Goal: Information Seeking & Learning: Learn about a topic

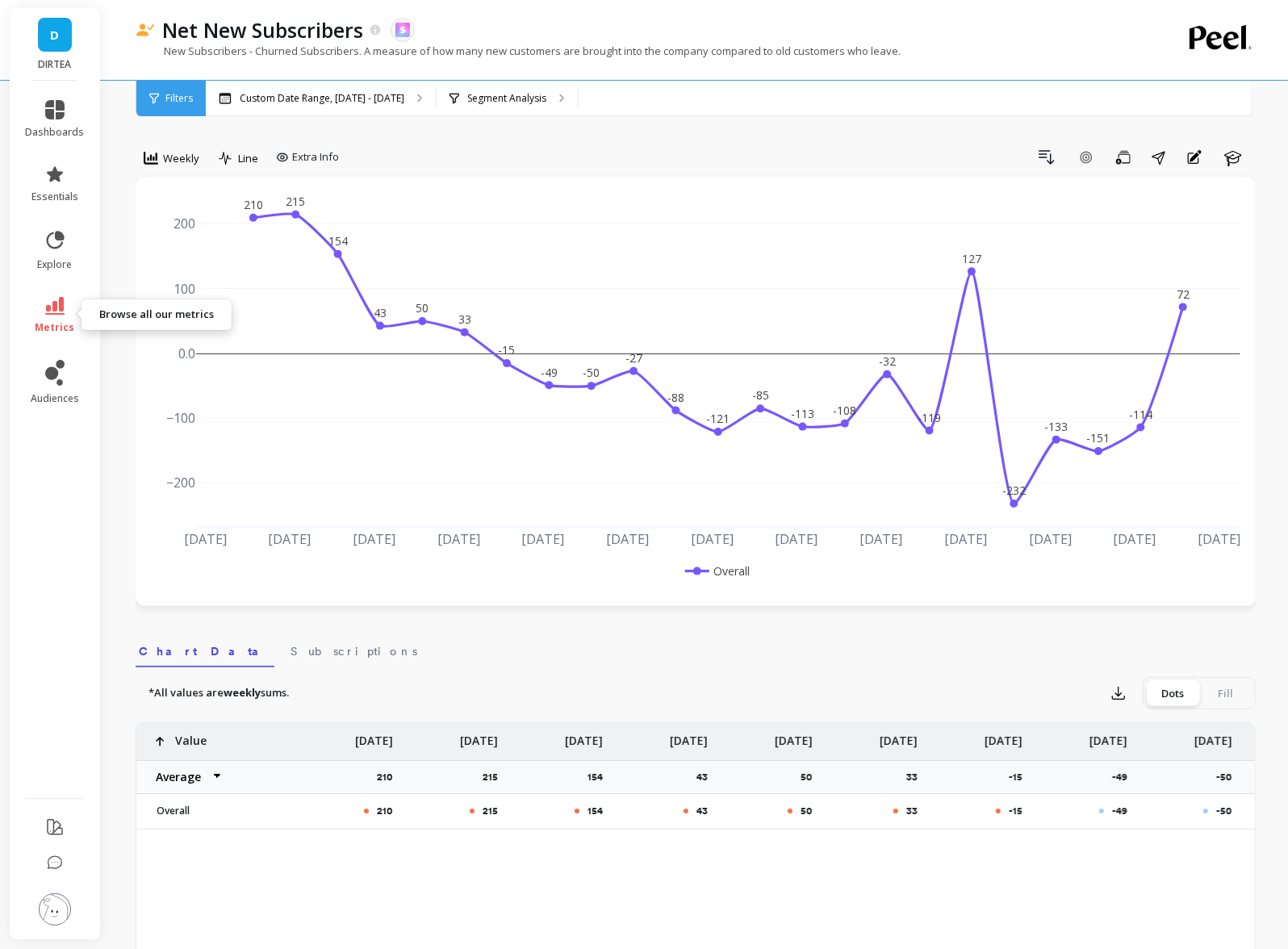
click at [40, 321] on span "metrics" at bounding box center [55, 327] width 39 height 13
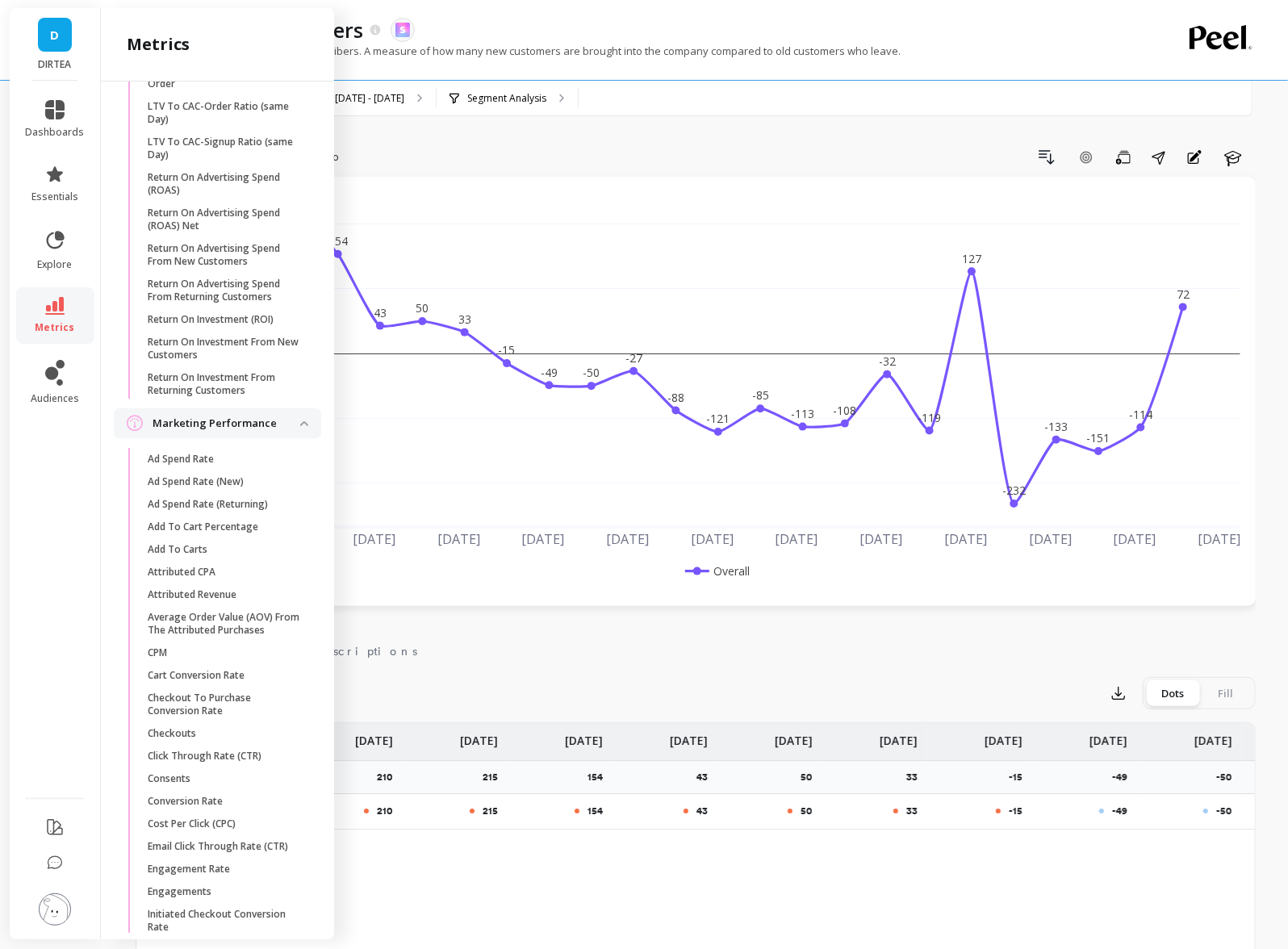
scroll to position [1673, 0]
click at [462, 157] on div "Drill Down Add Goal Save Share Annotations Learn" at bounding box center [801, 157] width 910 height 26
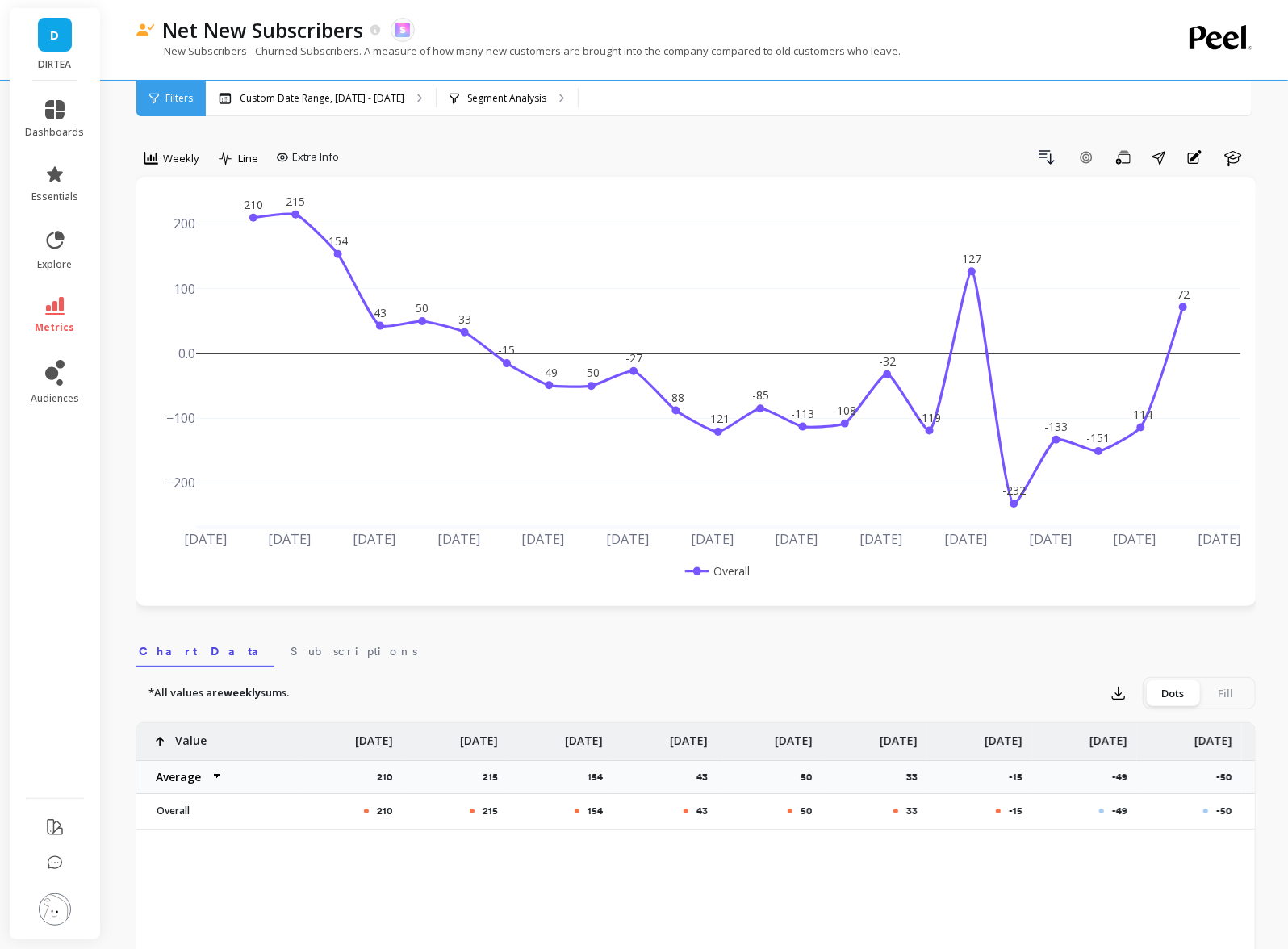
click at [502, 50] on p "New Subscribers - Churned Subscribers. A measure of how many new customers are …" at bounding box center [518, 50] width 765 height 15
click at [502, 106] on div "Segment Analysis" at bounding box center [507, 98] width 141 height 36
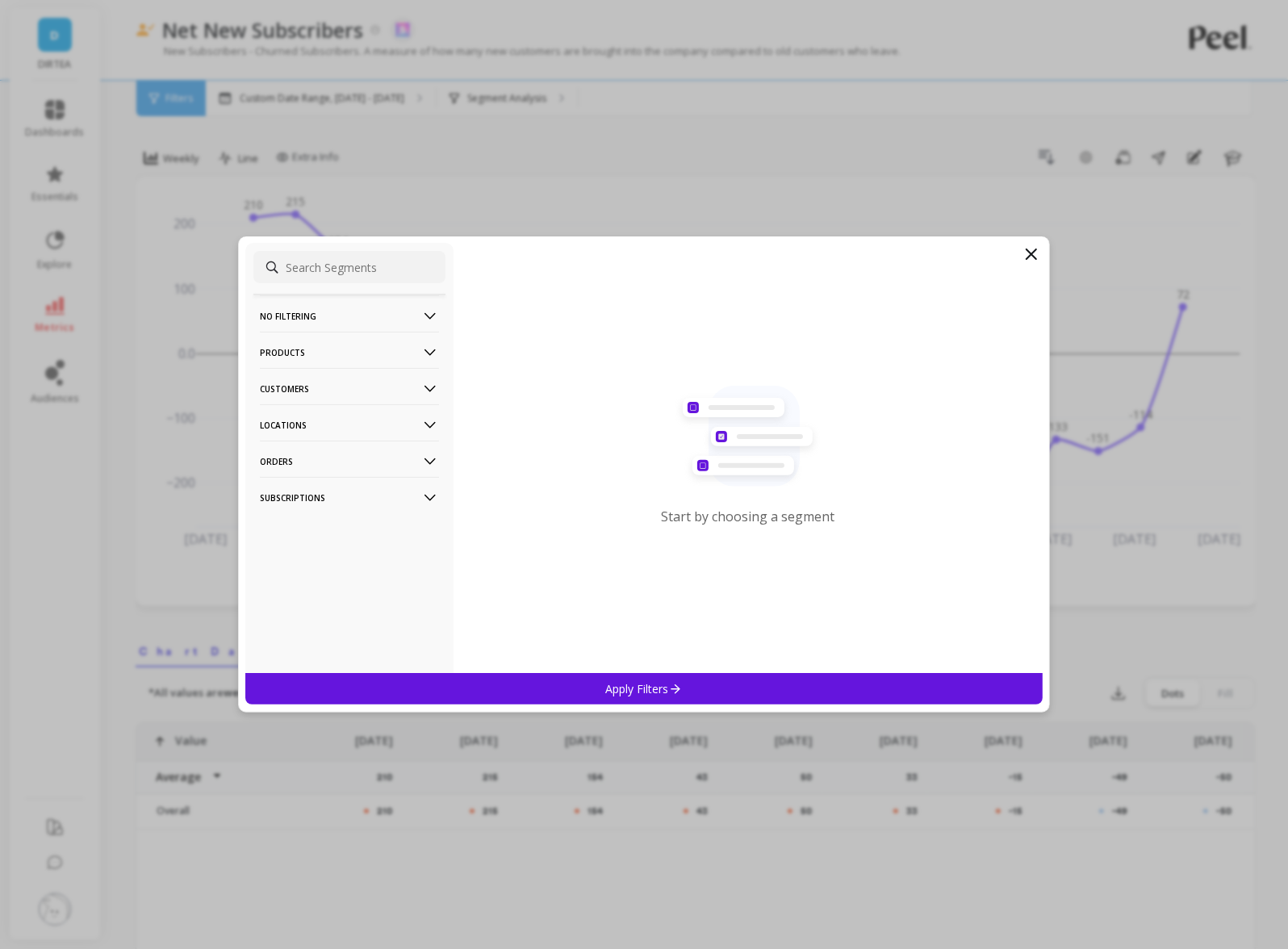
click at [421, 446] on p "Orders" at bounding box center [350, 460] width 179 height 41
click at [417, 424] on p "Locations" at bounding box center [350, 424] width 179 height 41
click at [416, 388] on p "Customers" at bounding box center [350, 388] width 179 height 41
click at [416, 355] on p "Products" at bounding box center [350, 351] width 179 height 41
click at [405, 320] on p "No filtering" at bounding box center [350, 315] width 179 height 41
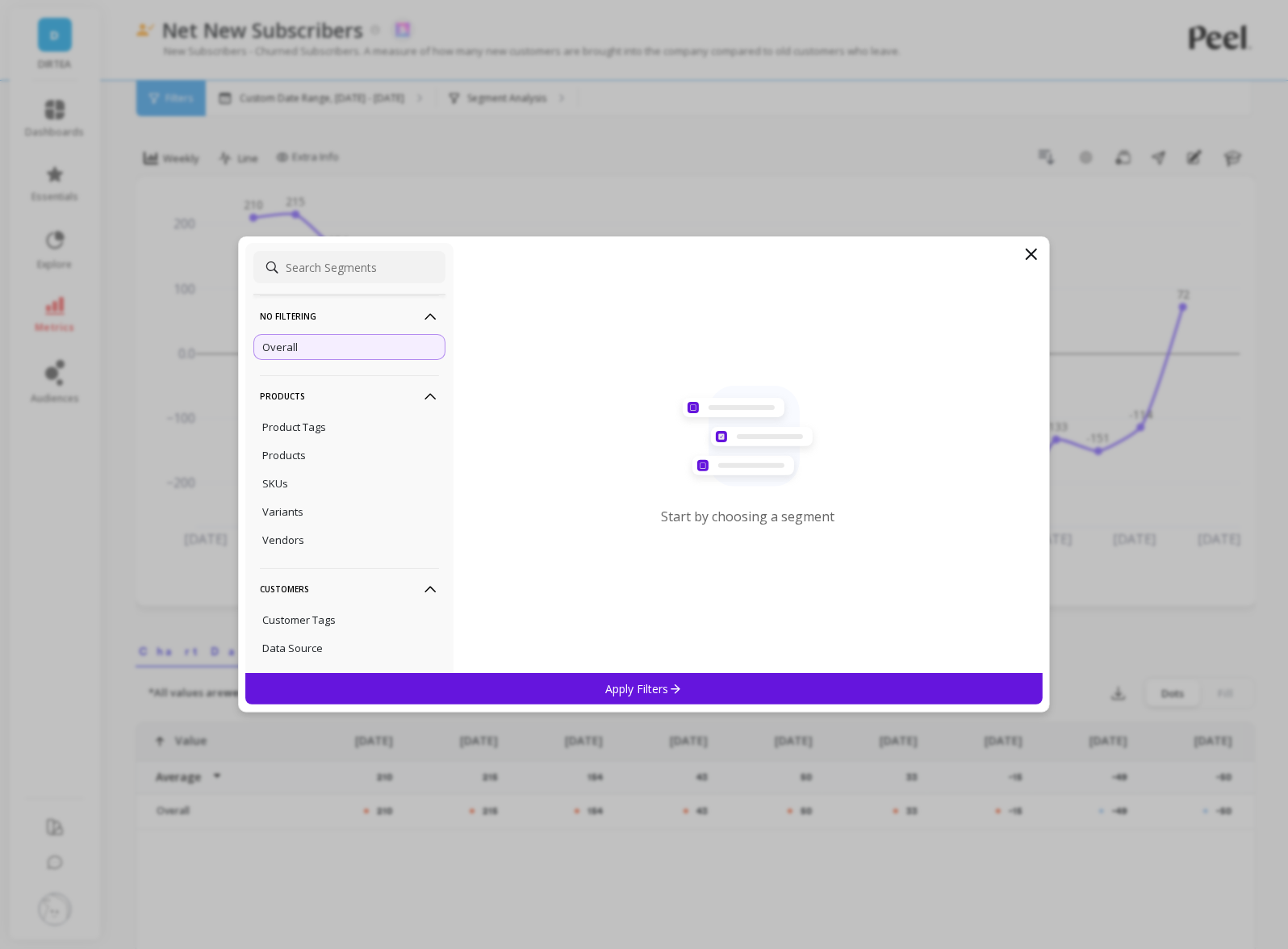
click at [405, 320] on p "No filtering" at bounding box center [350, 315] width 179 height 41
click at [391, 618] on p "Subscriptions" at bounding box center [350, 618] width 179 height 41
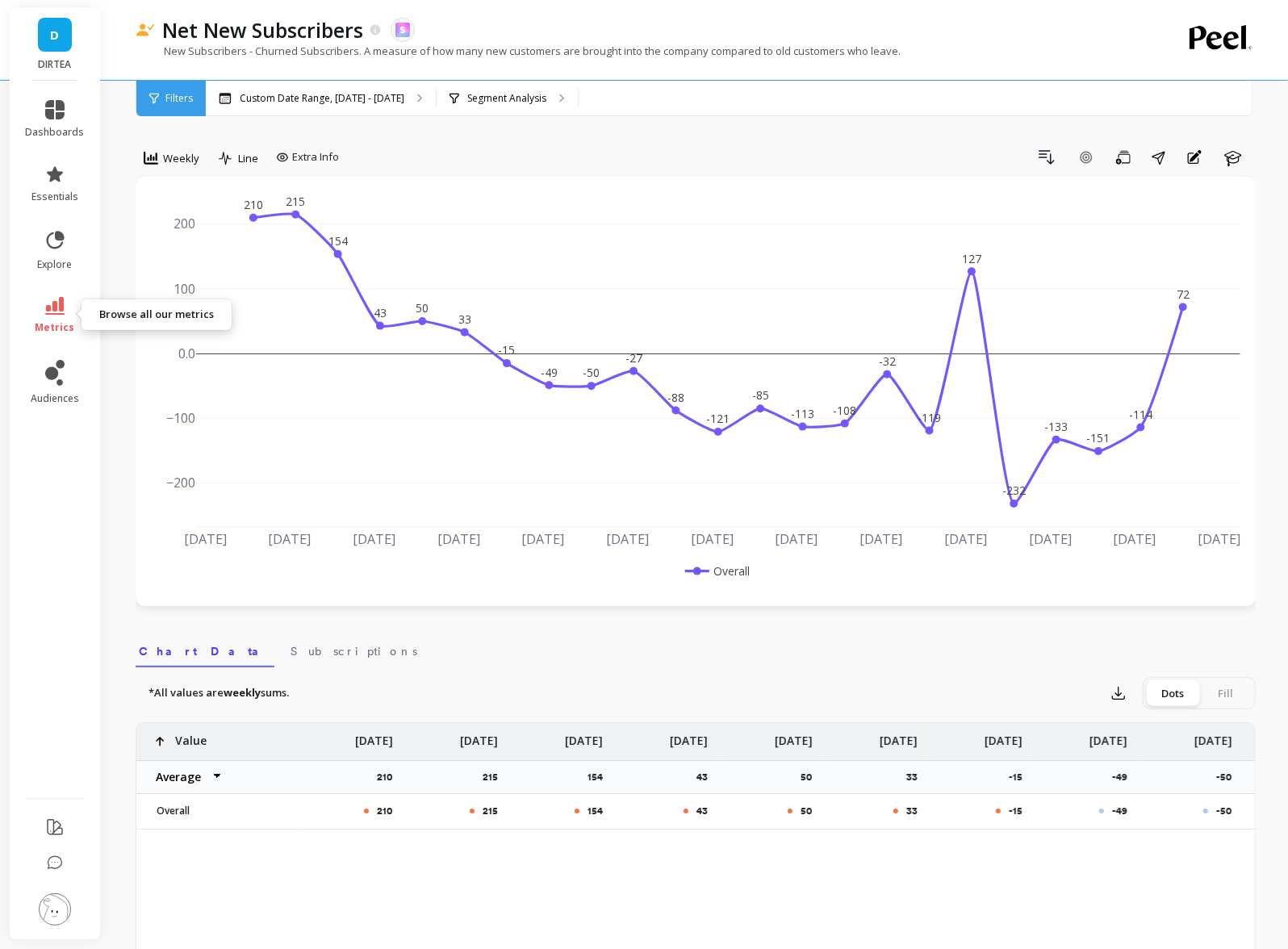
click at [64, 321] on span "metrics" at bounding box center [55, 327] width 39 height 13
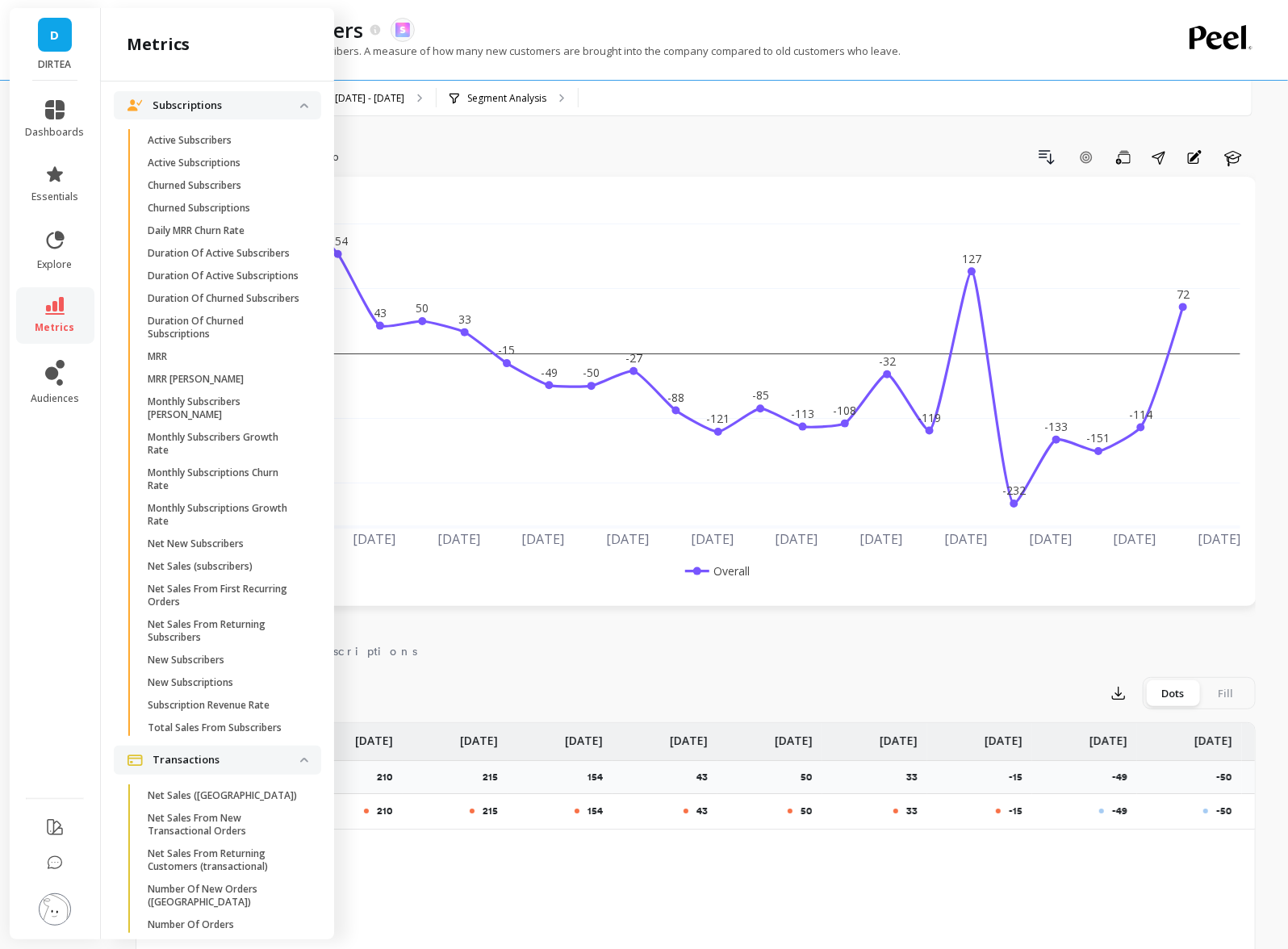
scroll to position [4377, 0]
click at [277, 888] on link "Number Of New Orders ([GEOGRAPHIC_DATA])" at bounding box center [230, 892] width 182 height 36
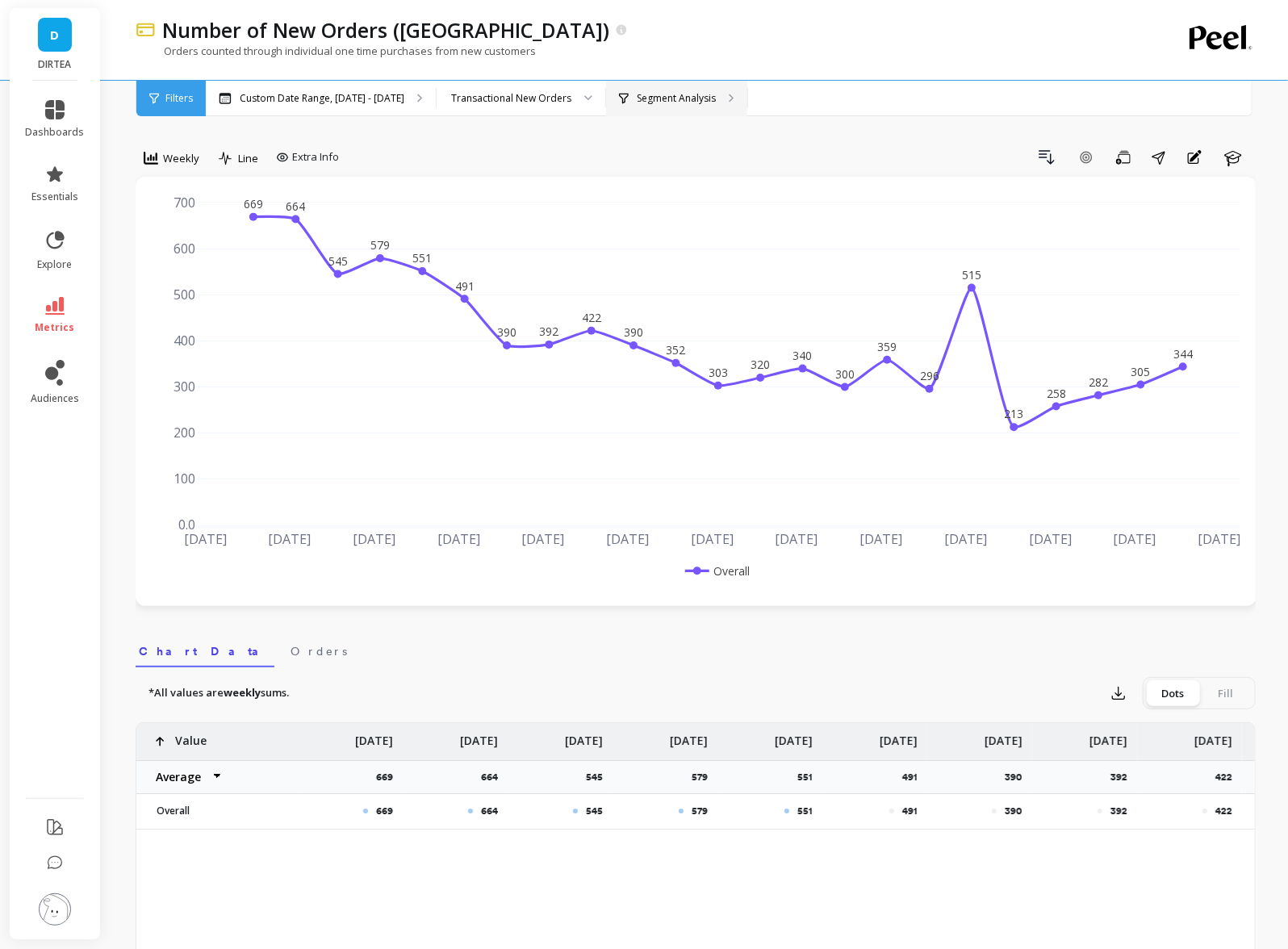
click at [641, 92] on p "Segment Analysis" at bounding box center [676, 98] width 79 height 13
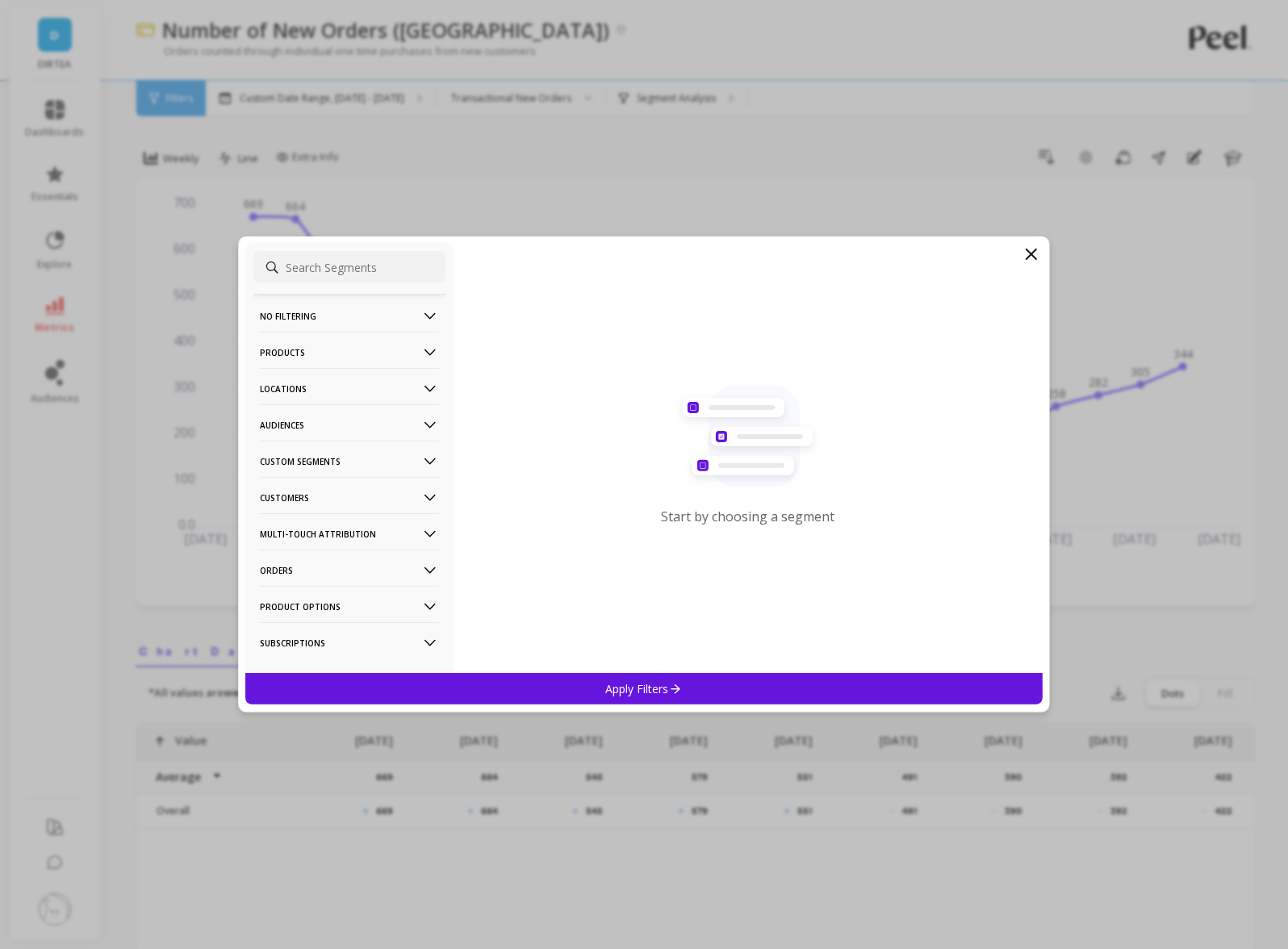
click at [368, 518] on p "Multi-Touch Attribution" at bounding box center [350, 533] width 179 height 41
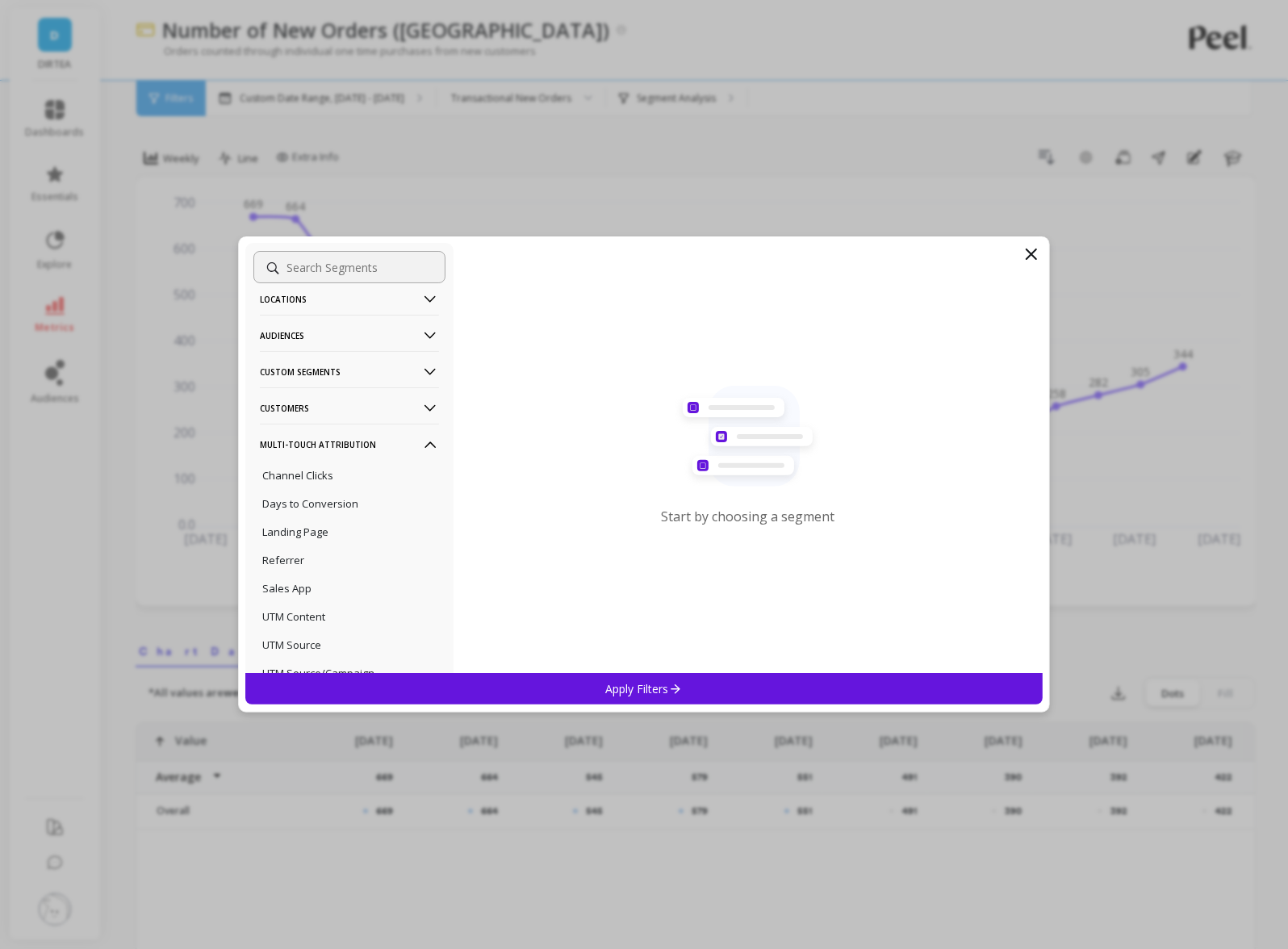
scroll to position [99, 0]
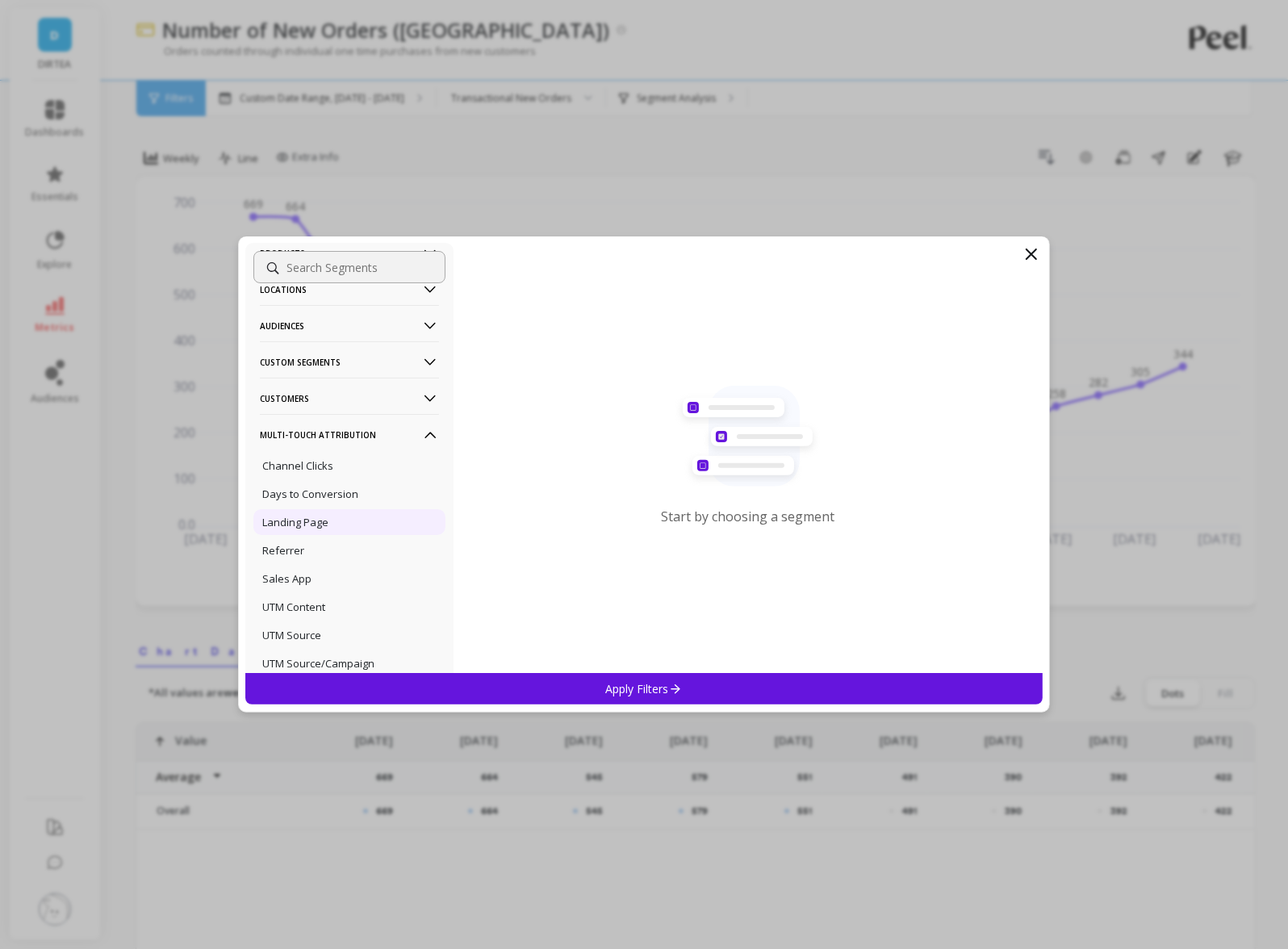
click at [308, 516] on p "Landing Page" at bounding box center [295, 522] width 66 height 15
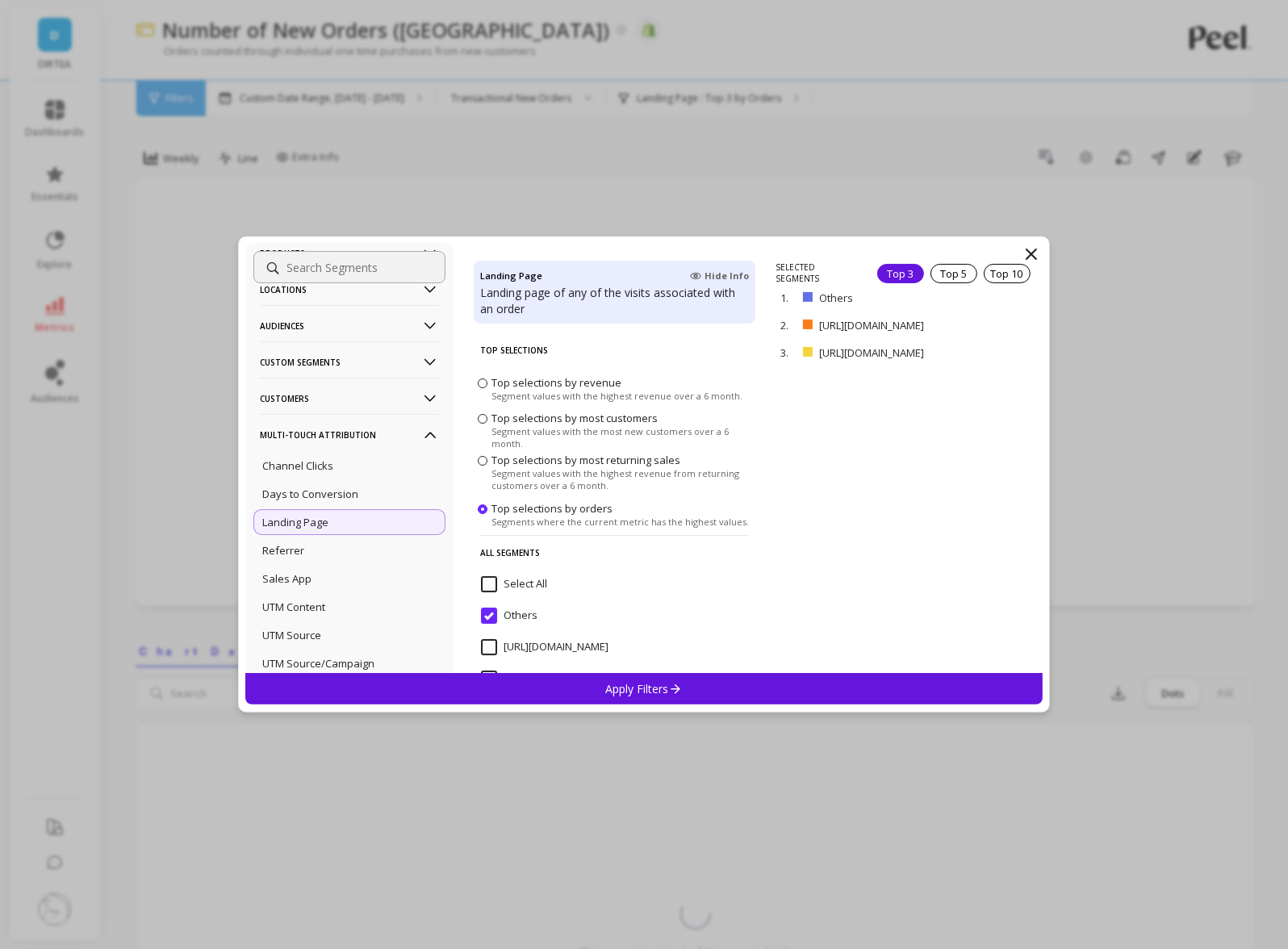
click at [656, 686] on p "Apply Filters" at bounding box center [645, 689] width 77 height 16
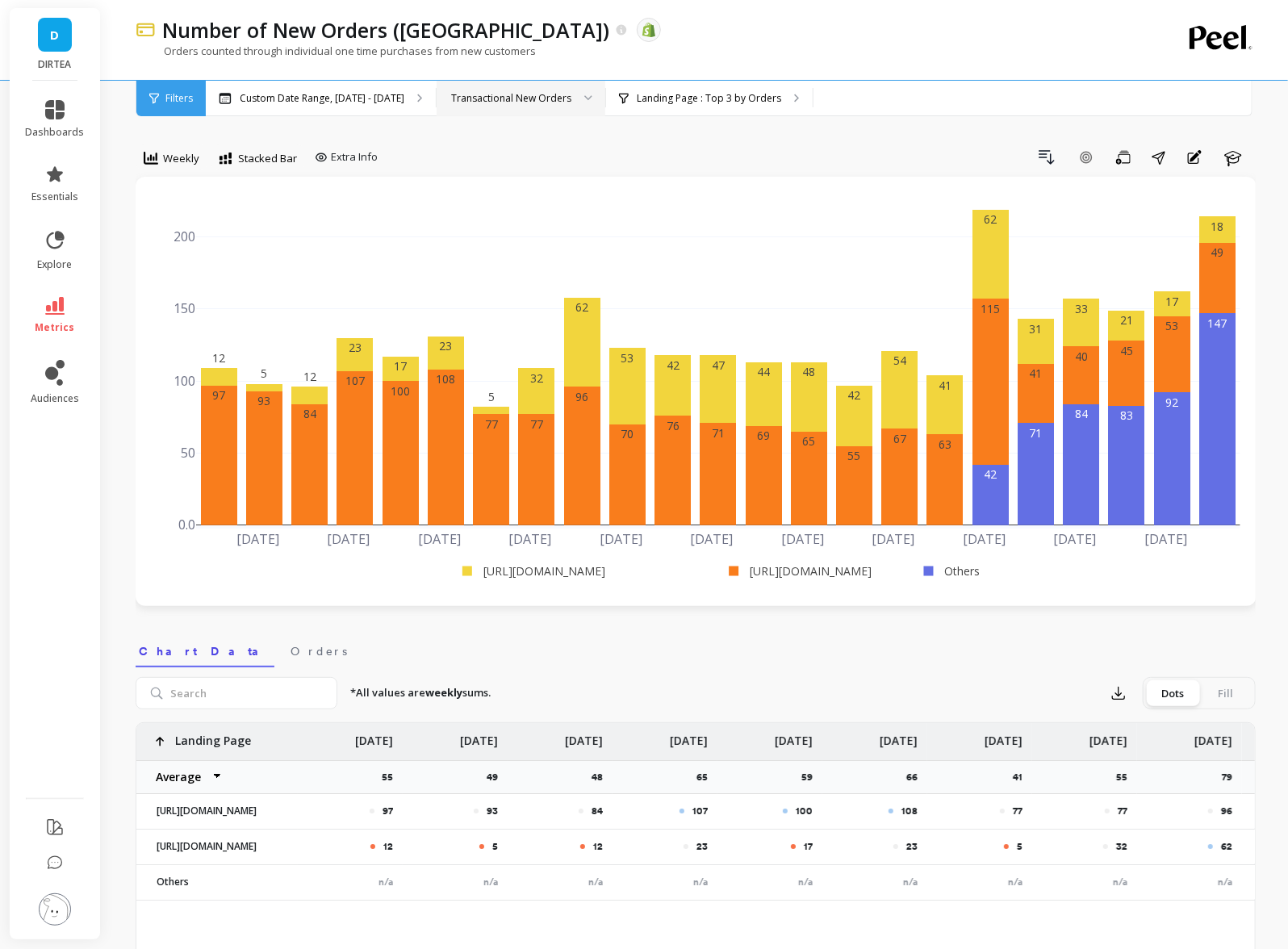
click at [540, 99] on div "Transactional New Orders" at bounding box center [512, 98] width 120 height 16
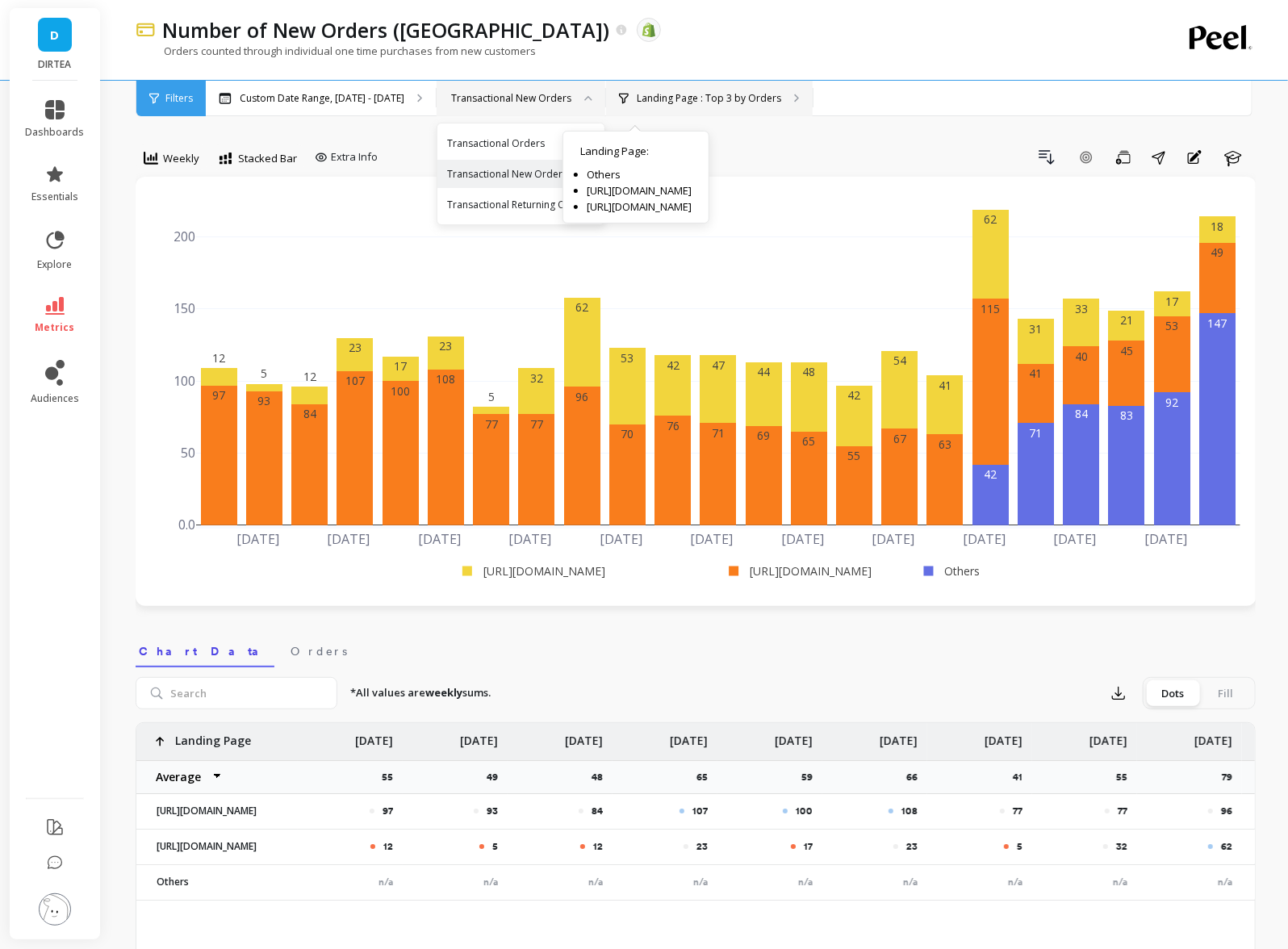
click at [654, 100] on p "Landing Page : Top 3 by Orders" at bounding box center [709, 98] width 144 height 13
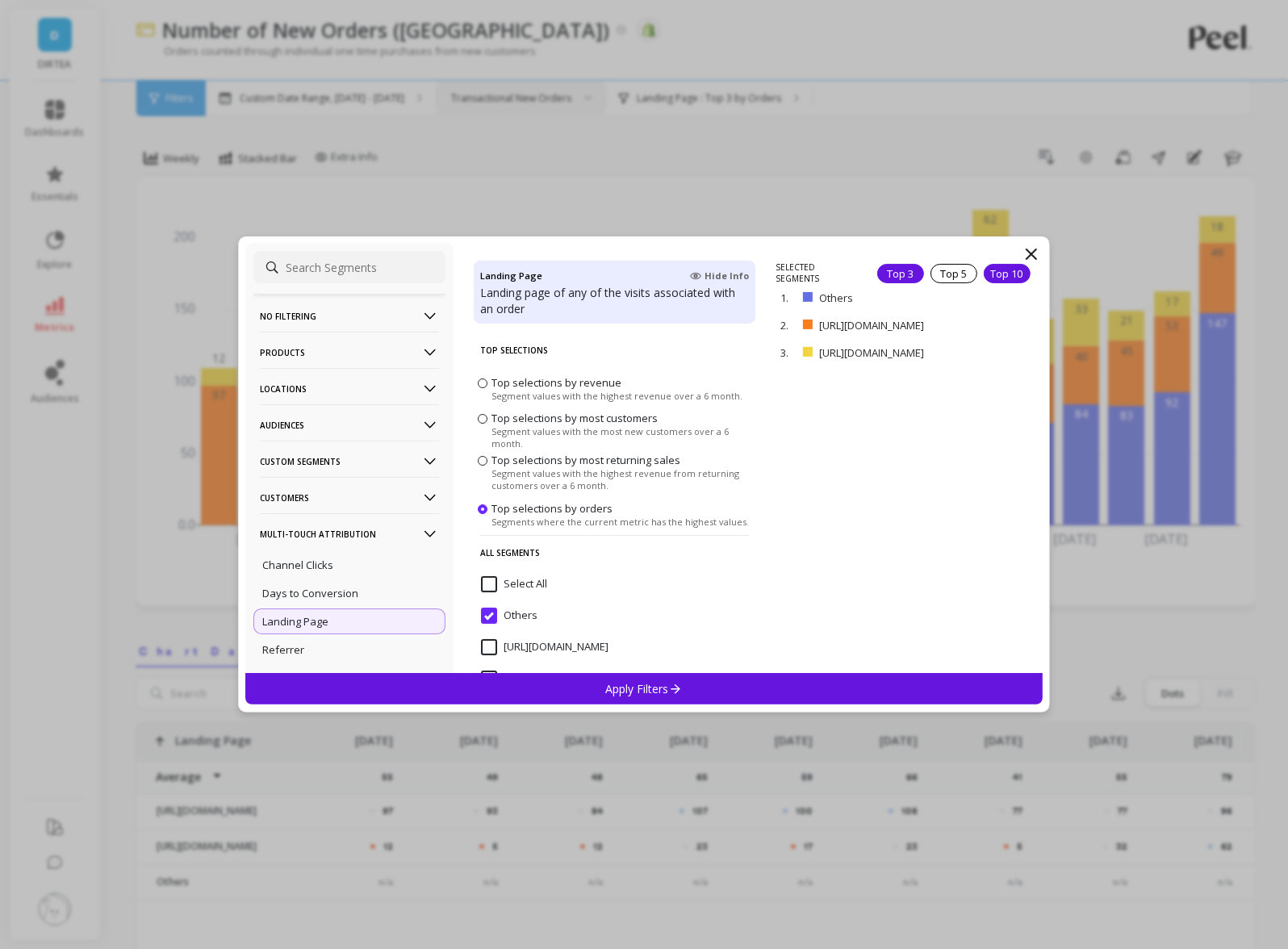
click at [1011, 270] on div "Top 10" at bounding box center [1008, 273] width 47 height 19
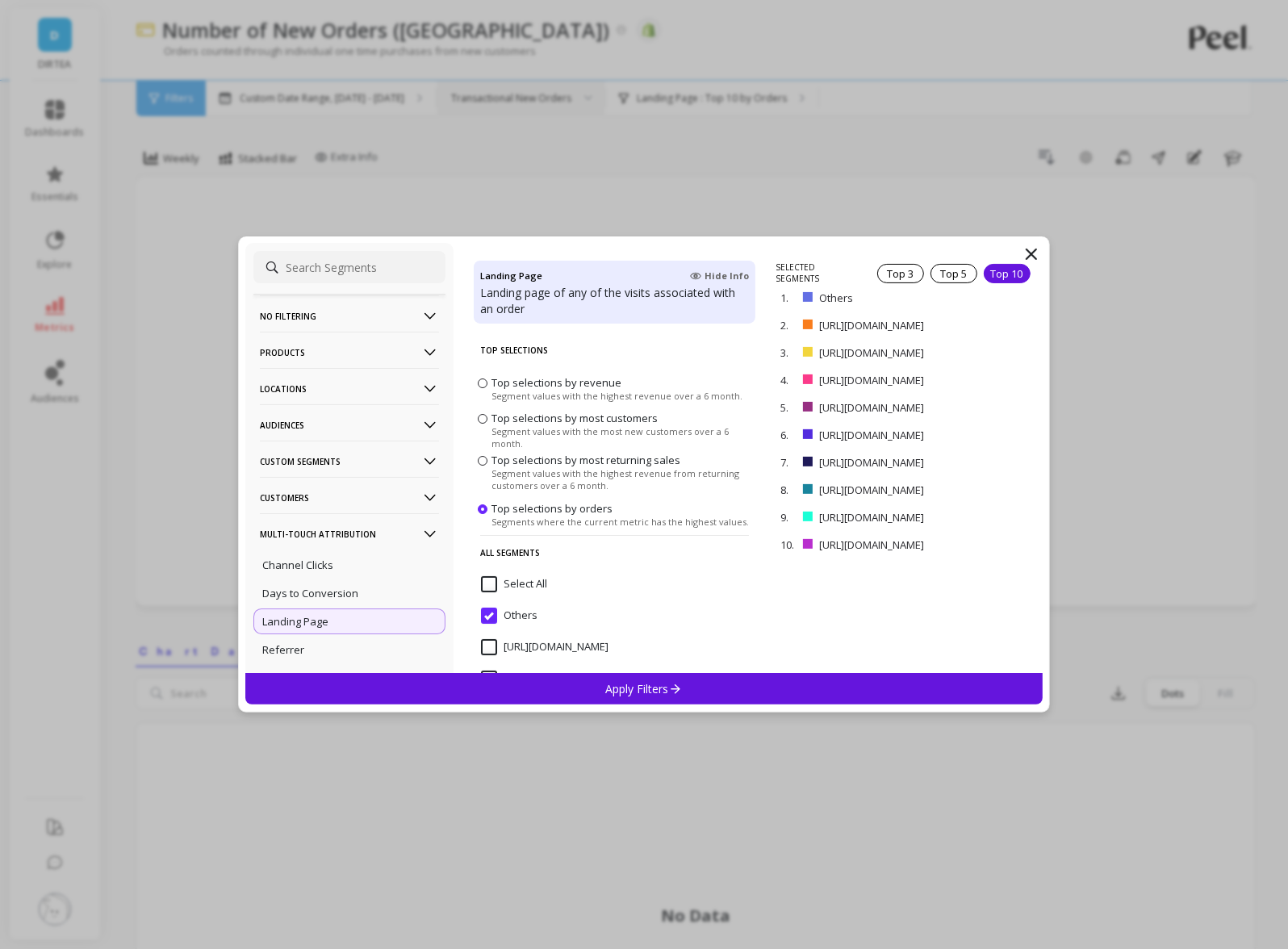
click at [534, 590] on input "Select All" at bounding box center [514, 584] width 66 height 17
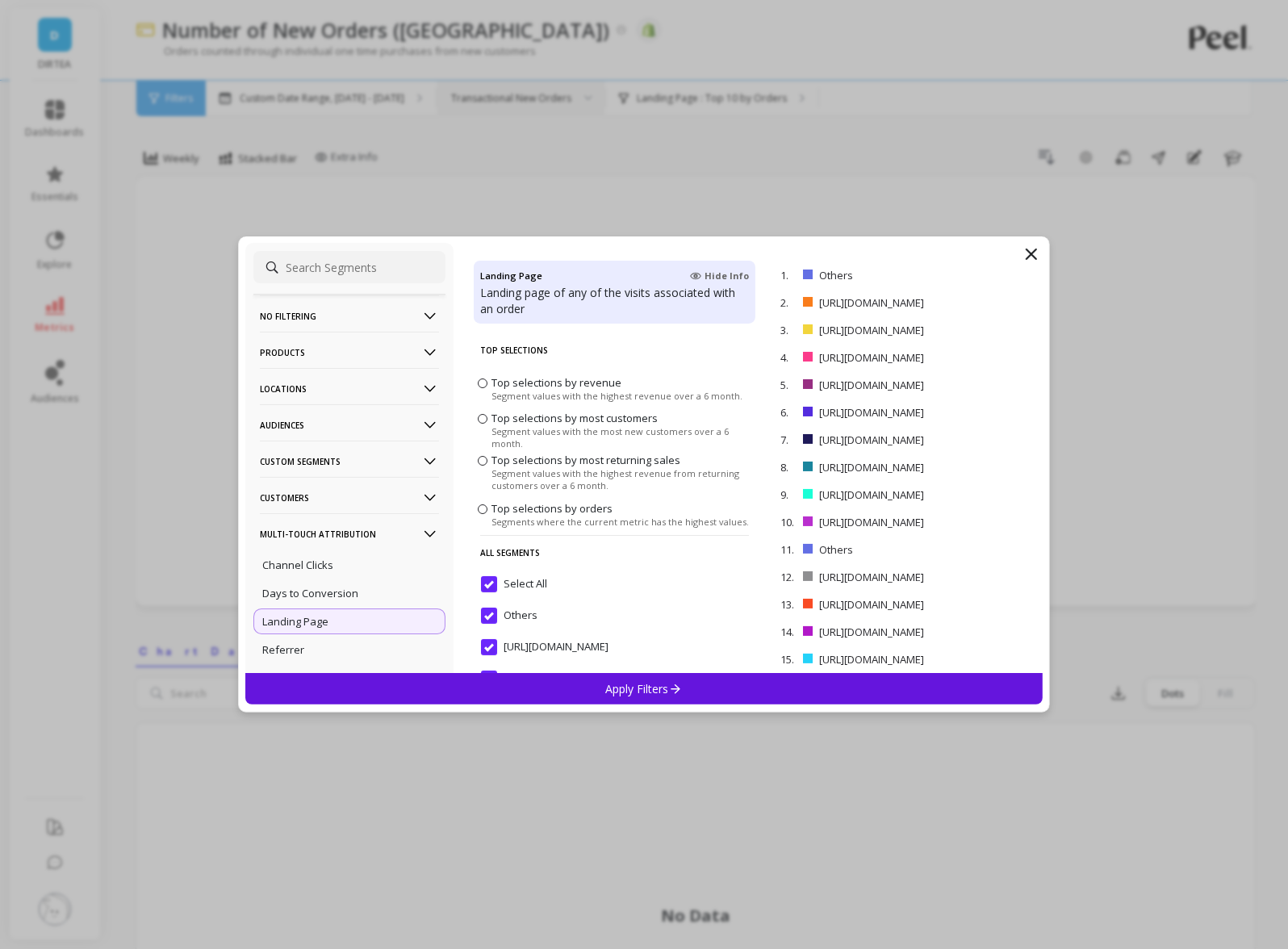
click at [612, 673] on div "Apply Filters" at bounding box center [644, 689] width 797 height 31
click at [612, 677] on div "*All values are weekly sums. Export Dots Fill" at bounding box center [797, 692] width 919 height 32
click at [650, 688] on div "*All values are weekly sums. Export Dots Fill" at bounding box center [797, 692] width 919 height 32
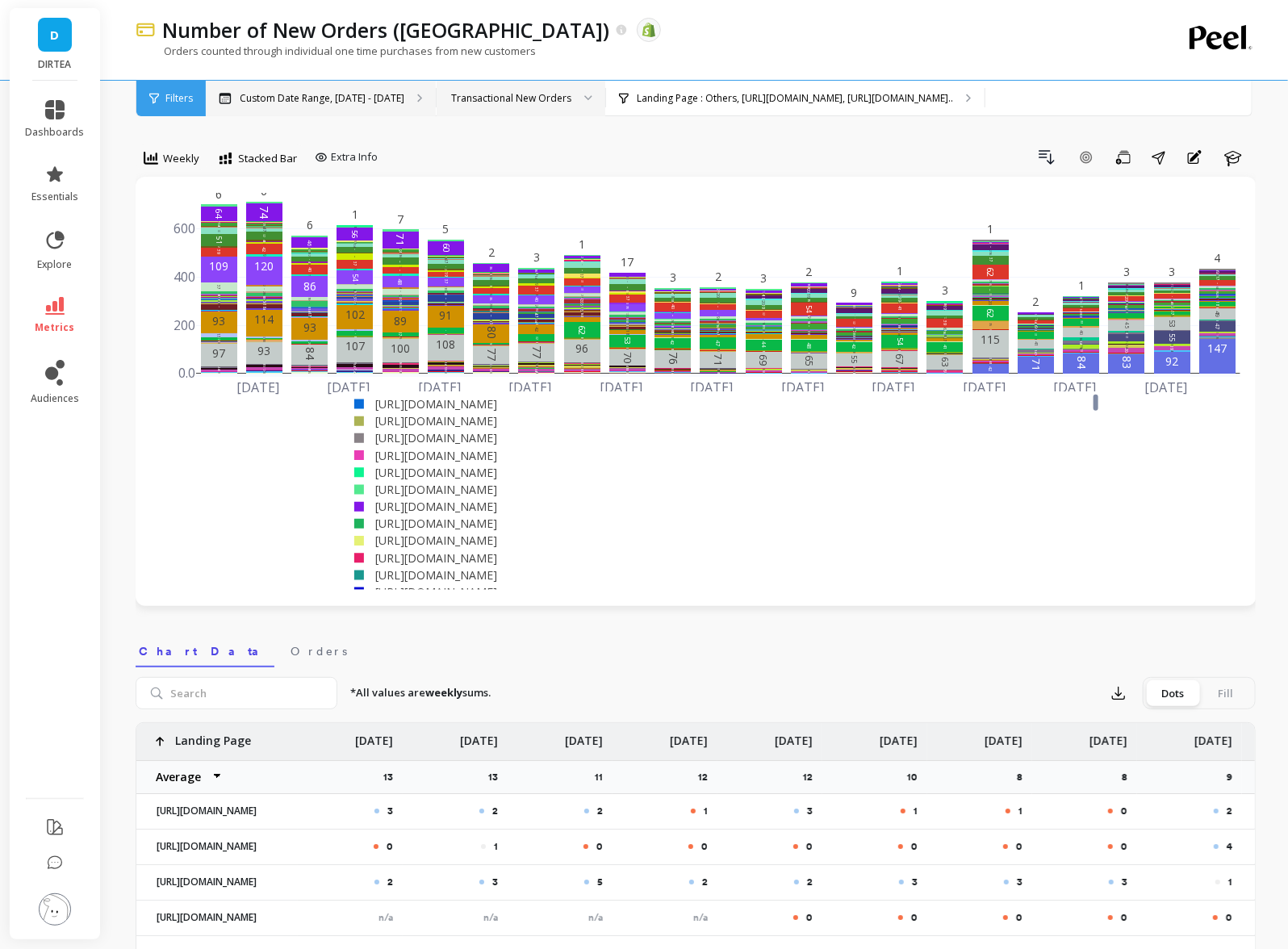
click at [297, 102] on p "Custom Date Range, [DATE] - [DATE]" at bounding box center [321, 98] width 164 height 13
click at [370, 95] on p "Custom Date Range, [DATE] - [DATE]" at bounding box center [321, 98] width 164 height 13
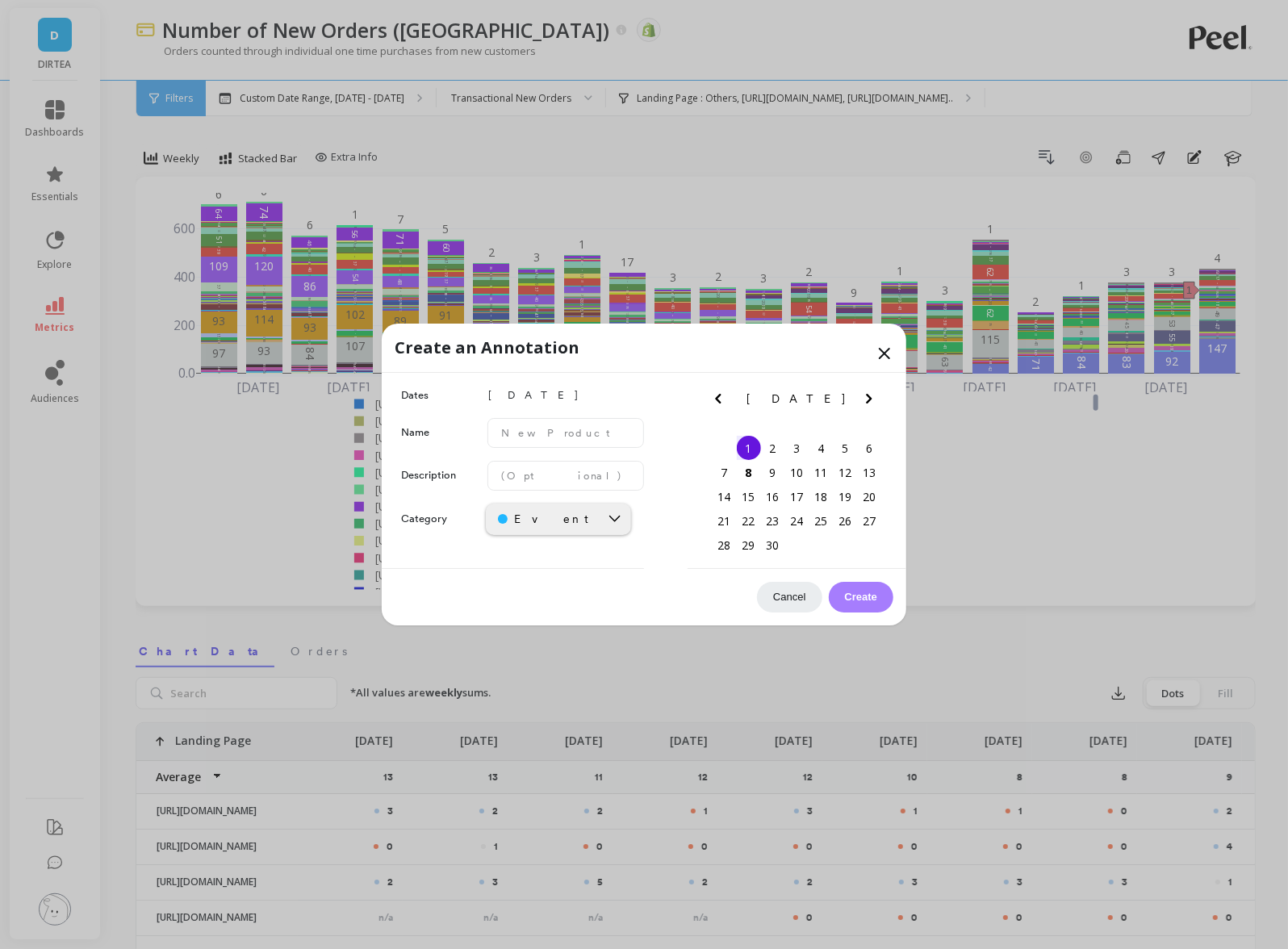
click at [884, 352] on icon at bounding box center [884, 353] width 10 height 10
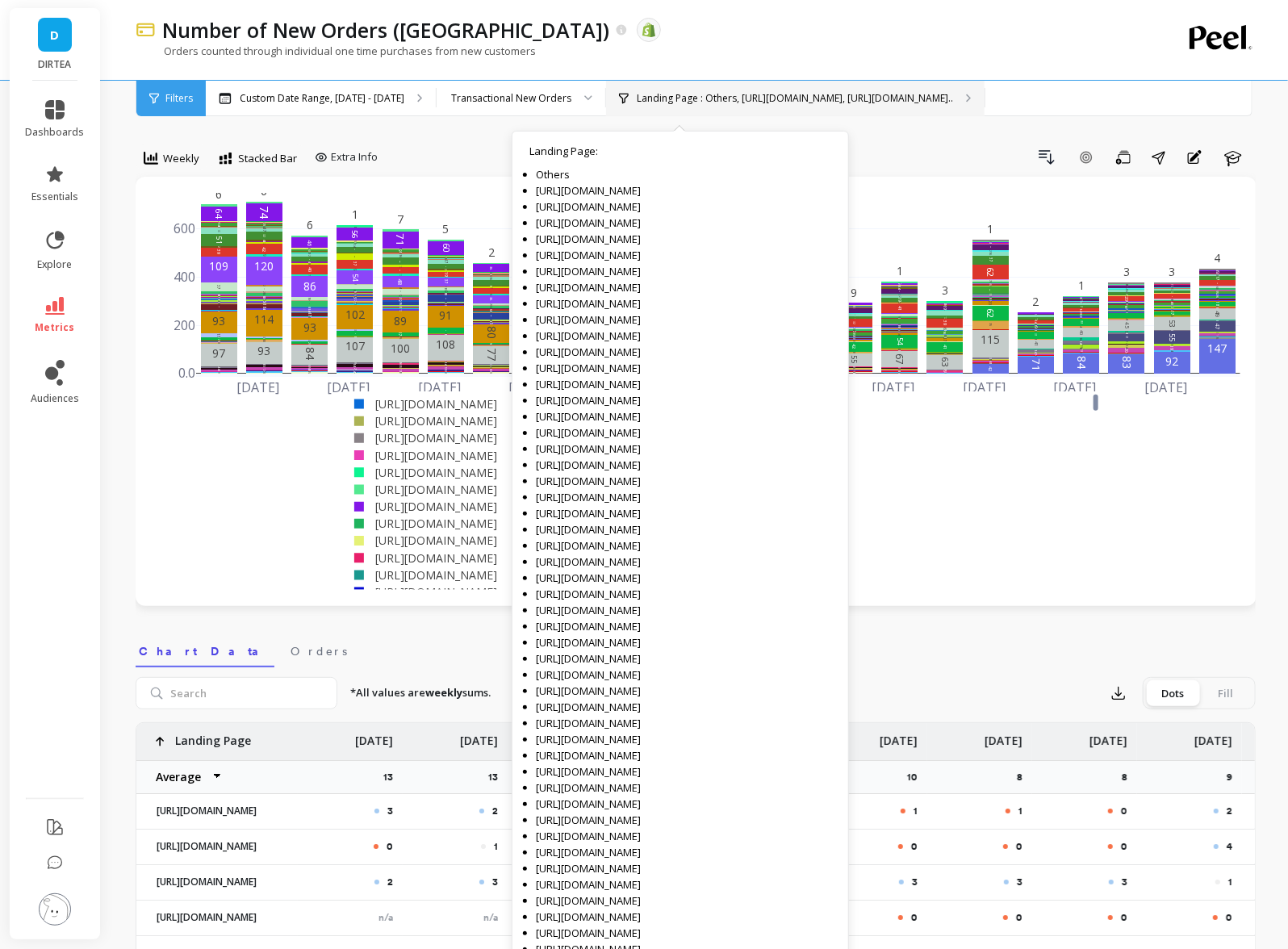
click at [699, 100] on p "Landing Page : Others, [URL][DOMAIN_NAME], [URL][DOMAIN_NAME].." at bounding box center [795, 98] width 317 height 13
